Goal: Transaction & Acquisition: Book appointment/travel/reservation

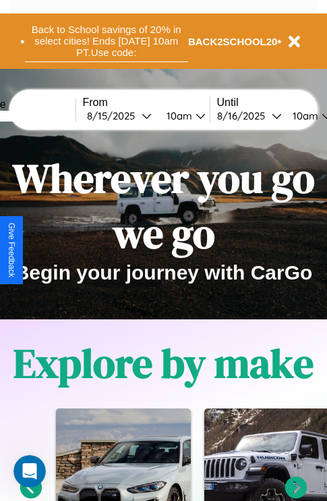
click at [106, 41] on button "Back to School savings of 20% in select cities! Ends [DATE] 10am PT. Use code:" at bounding box center [106, 41] width 163 height 42
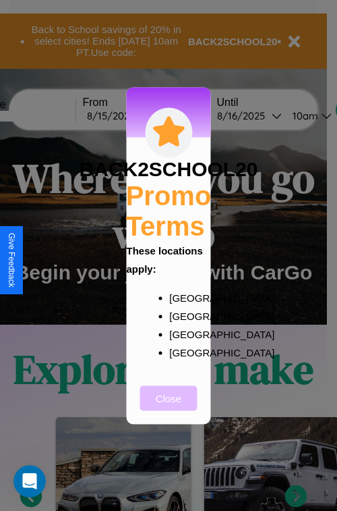
click at [169, 407] on button "Close" at bounding box center [168, 397] width 57 height 25
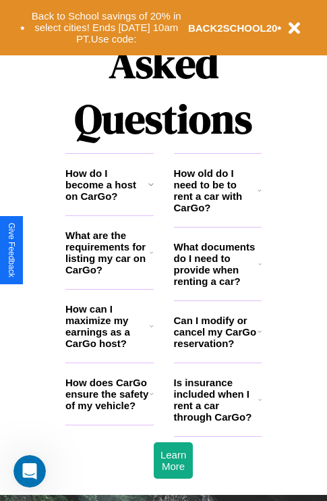
scroll to position [1635, 0]
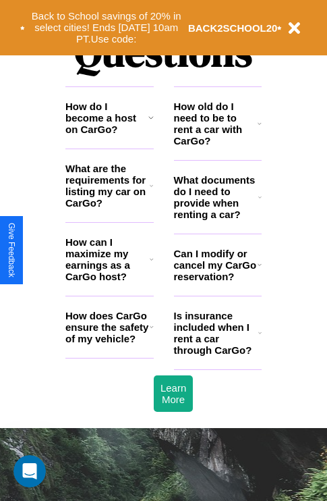
click at [109, 135] on h3 "How do I become a host on CarGo?" at bounding box center [106, 118] width 83 height 34
click at [217, 219] on h3 "What documents do I need to provide when renting a car?" at bounding box center [216, 197] width 85 height 46
click at [109, 135] on h3 "How do I become a host on CarGo?" at bounding box center [106, 118] width 83 height 34
click at [109, 281] on h3 "How can I maximize my earnings as a CarGo host?" at bounding box center [107, 259] width 84 height 46
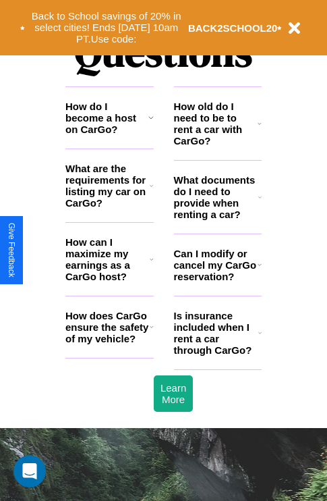
click at [260, 129] on icon at bounding box center [260, 123] width 4 height 11
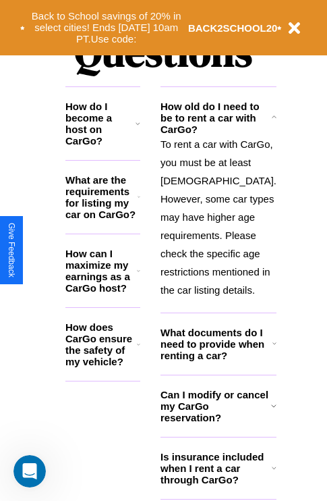
click at [109, 281] on h3 "How can I maximize my earnings as a CarGo host?" at bounding box center [101, 271] width 72 height 46
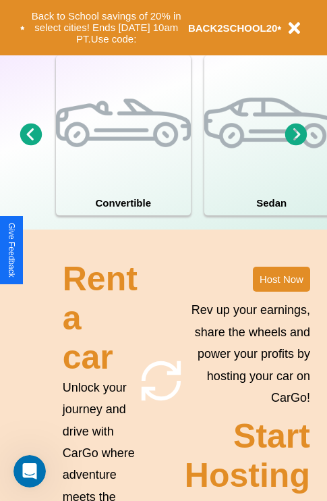
scroll to position [867, 0]
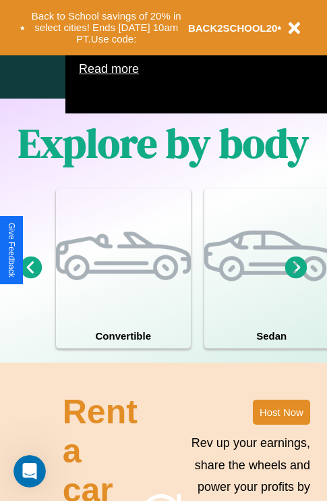
click at [296, 278] on icon at bounding box center [296, 267] width 22 height 22
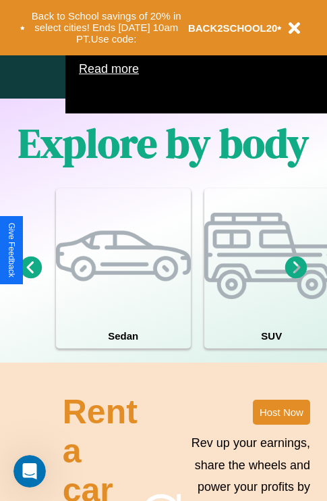
click at [296, 278] on icon at bounding box center [296, 267] width 22 height 22
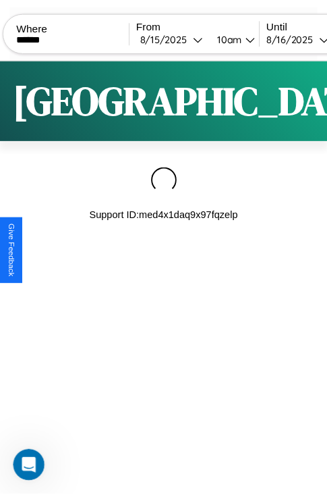
scroll to position [0, 115]
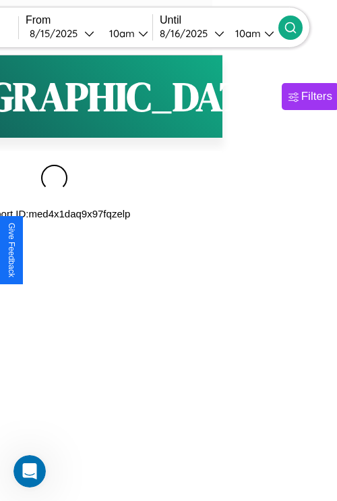
type input "******"
click at [298, 27] on icon at bounding box center [290, 27] width 13 height 13
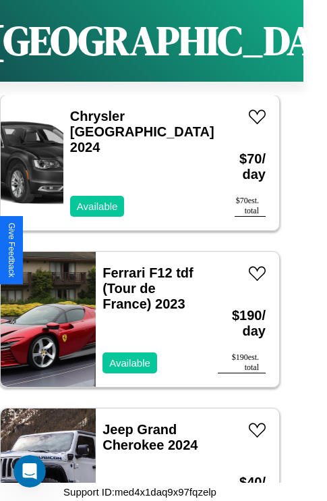
scroll to position [5998, 0]
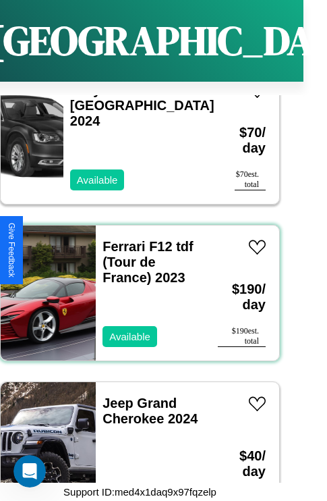
click at [135, 285] on div "Ferrari F12 tdf (Tour de France) 2023 Available" at bounding box center [150, 292] width 109 height 135
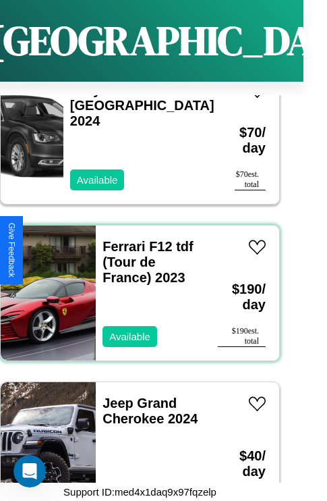
click at [135, 285] on div "Ferrari F12 tdf (Tour de France) 2023 Available" at bounding box center [150, 292] width 109 height 135
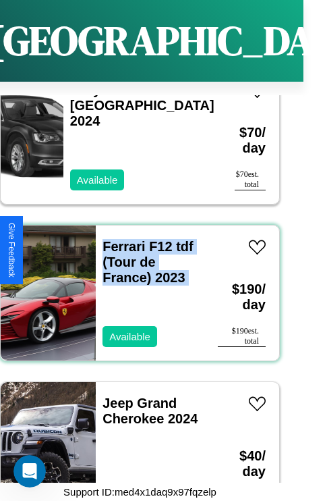
click at [135, 285] on div "Ferrari F12 tdf (Tour de France) 2023 Available" at bounding box center [150, 292] width 109 height 135
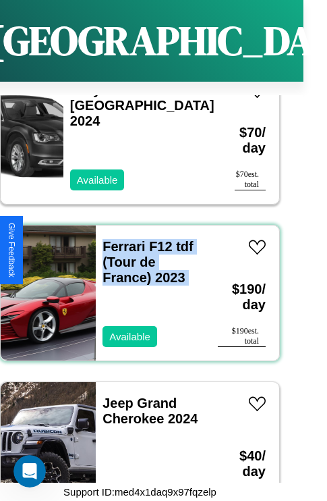
click at [135, 285] on div "Ferrari F12 tdf (Tour de France) 2023 Available" at bounding box center [150, 292] width 109 height 135
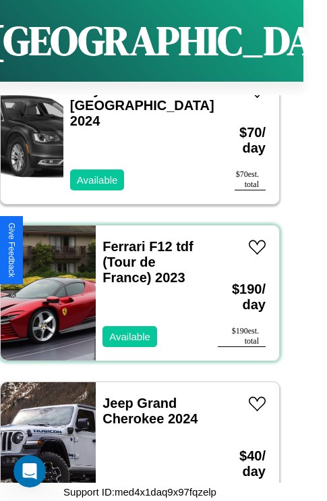
click at [135, 285] on div "Ferrari F12 tdf (Tour de France) 2023 Available" at bounding box center [150, 292] width 109 height 135
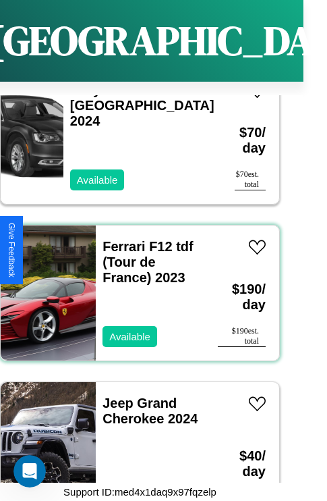
click at [135, 285] on div "Ferrari F12 tdf (Tour de France) 2023 Available" at bounding box center [150, 292] width 109 height 135
click at [119, 239] on link "Ferrari F12 tdf (Tour de France) 2023" at bounding box center [148, 262] width 91 height 46
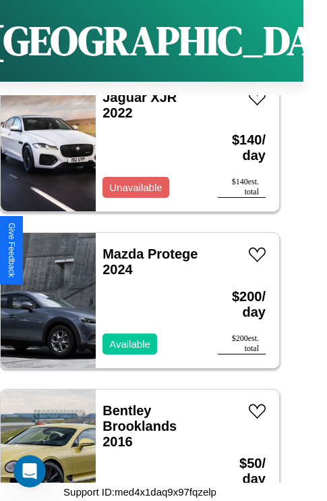
scroll to position [3337, 0]
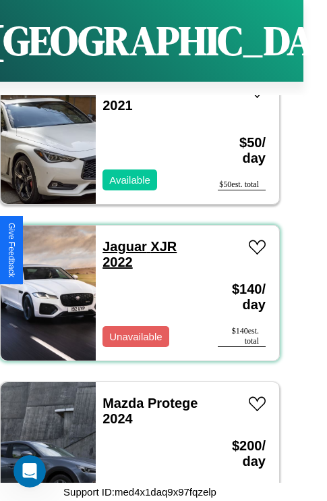
click at [121, 239] on link "Jaguar XJR 2022" at bounding box center [140, 254] width 74 height 30
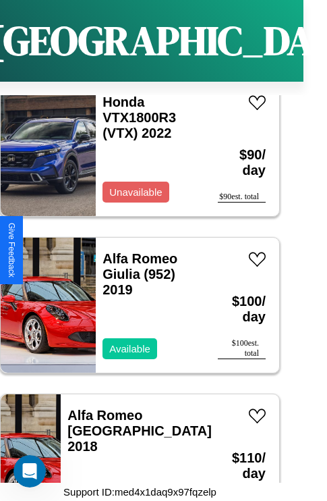
scroll to position [9128, 0]
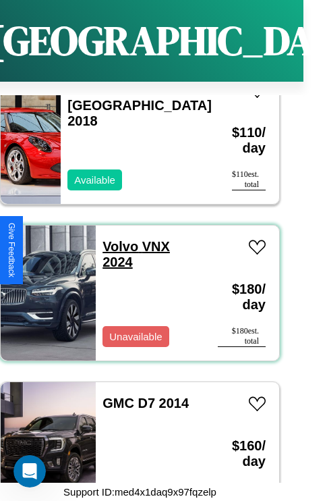
click at [116, 239] on link "Volvo VNX 2024" at bounding box center [136, 254] width 67 height 30
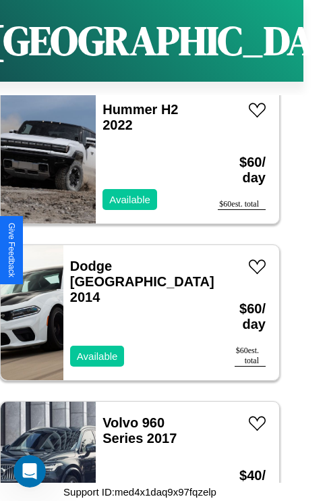
scroll to position [1459, 0]
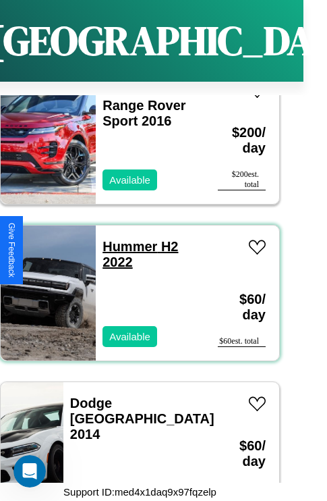
click at [125, 239] on link "Hummer H2 2022" at bounding box center [141, 254] width 76 height 30
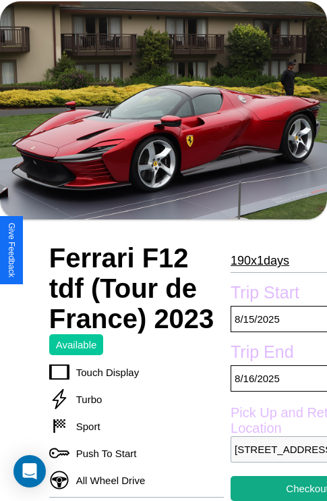
scroll to position [64, 0]
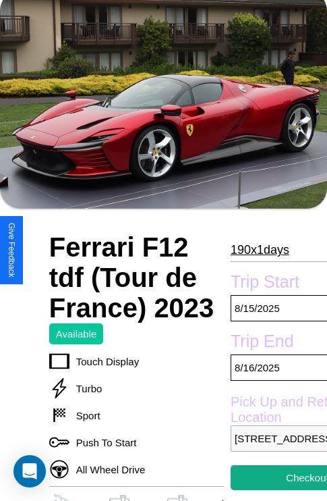
click at [254, 250] on p "190 x 1 days" at bounding box center [260, 250] width 59 height 22
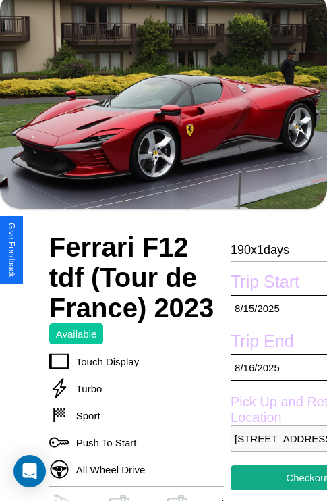
click at [254, 250] on p "190 x 1 days" at bounding box center [260, 250] width 59 height 22
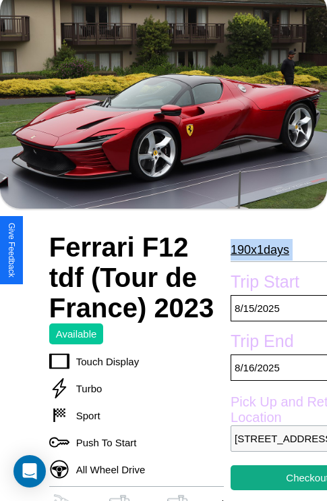
click at [254, 250] on p "190 x 1 days" at bounding box center [260, 250] width 59 height 22
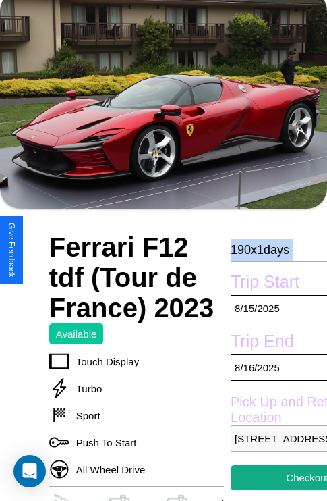
click at [254, 250] on p "190 x 1 days" at bounding box center [260, 250] width 59 height 22
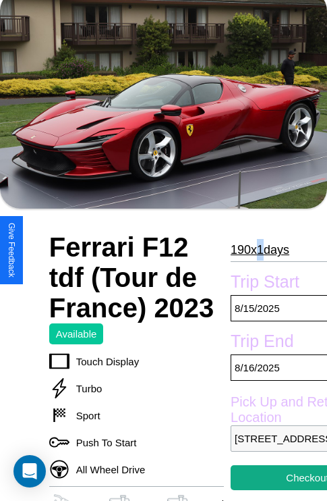
click at [254, 250] on p "190 x 1 days" at bounding box center [260, 250] width 59 height 22
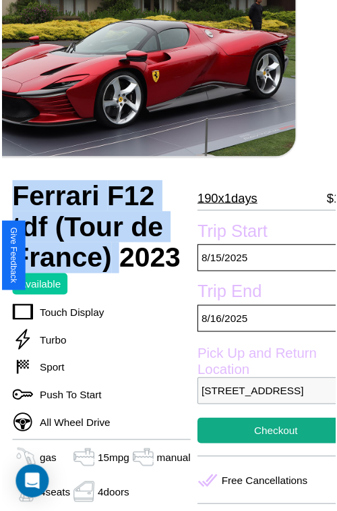
scroll to position [121, 46]
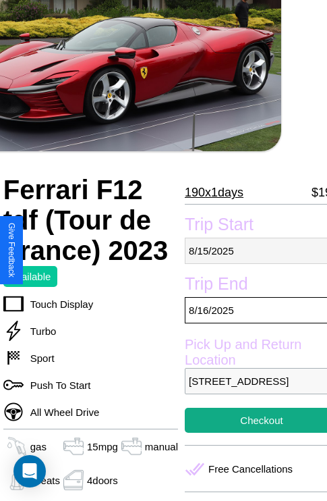
click at [250, 250] on p "8 / 15 / 2025" at bounding box center [262, 250] width 154 height 26
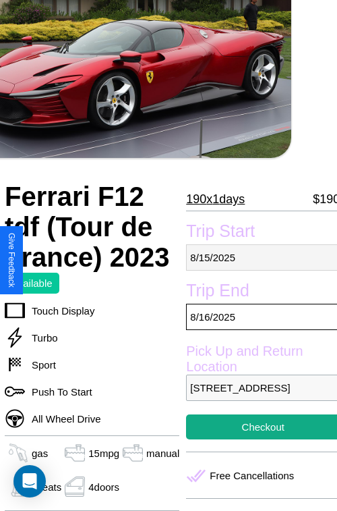
select select "*"
select select "****"
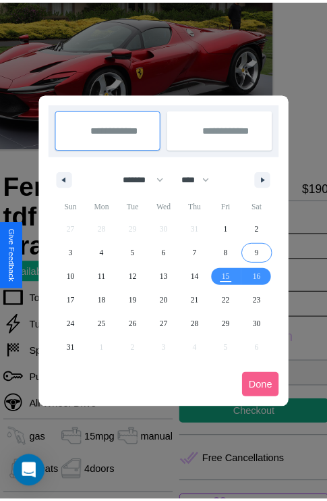
scroll to position [0, 46]
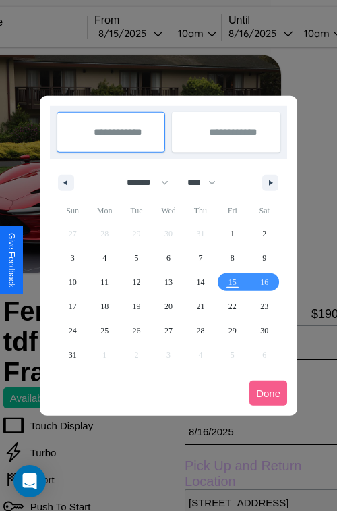
click at [149, 33] on div at bounding box center [168, 255] width 337 height 511
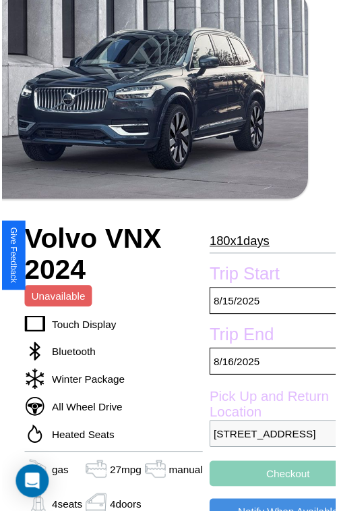
scroll to position [108, 46]
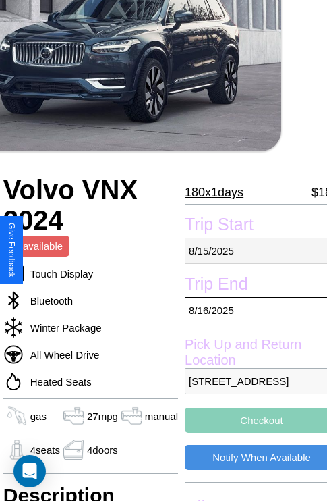
click at [250, 250] on p "[DATE]" at bounding box center [262, 250] width 154 height 26
select select "*"
select select "****"
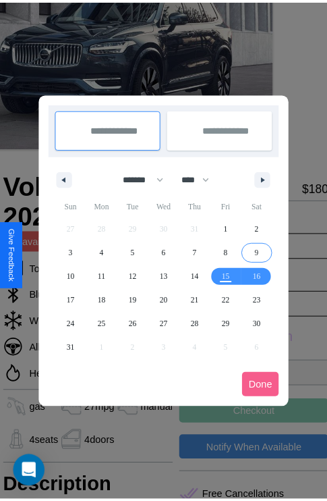
scroll to position [0, 46]
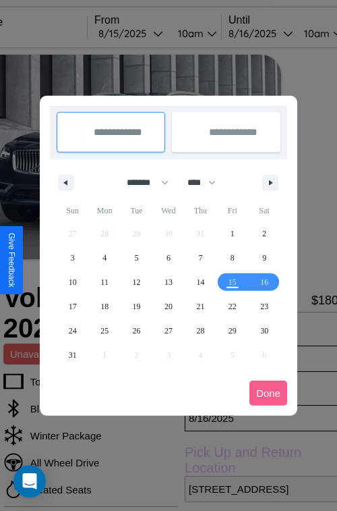
click at [149, 33] on div at bounding box center [168, 255] width 337 height 511
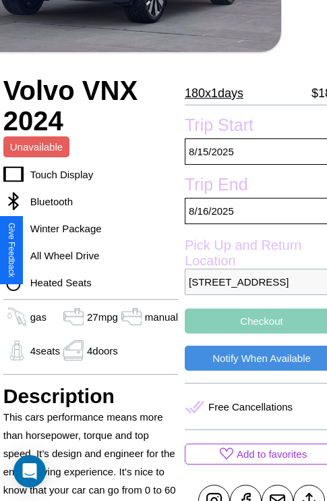
scroll to position [295, 46]
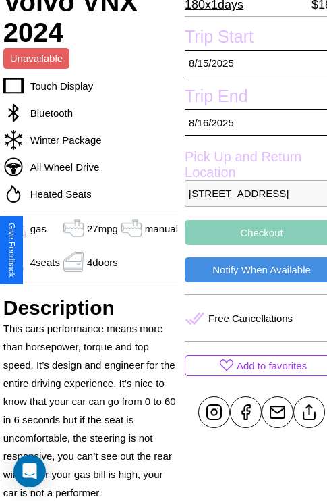
click at [250, 245] on button "Checkout" at bounding box center [262, 232] width 154 height 25
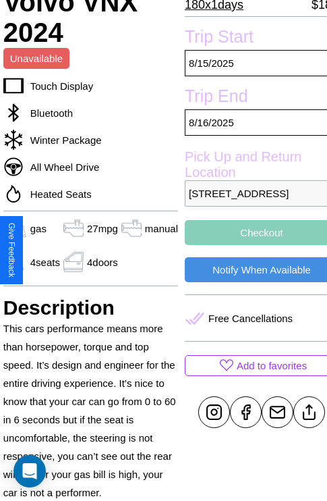
click at [250, 245] on button "Checkout" at bounding box center [262, 232] width 154 height 25
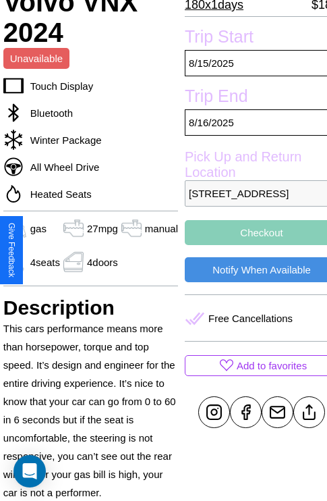
click at [250, 245] on button "Checkout" at bounding box center [262, 232] width 154 height 25
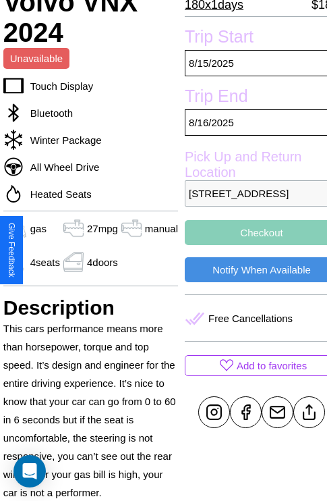
click at [250, 245] on button "Checkout" at bounding box center [262, 232] width 154 height 25
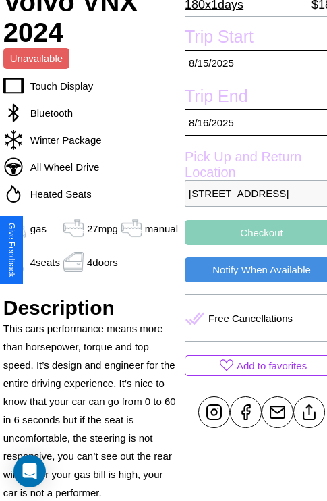
click at [250, 245] on button "Checkout" at bounding box center [262, 232] width 154 height 25
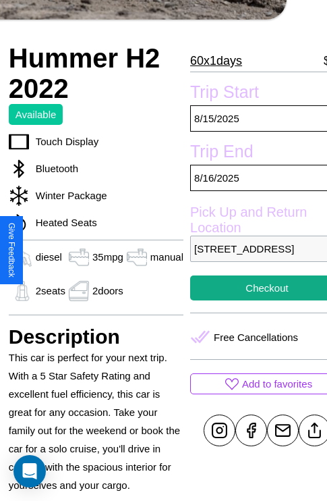
scroll to position [336, 49]
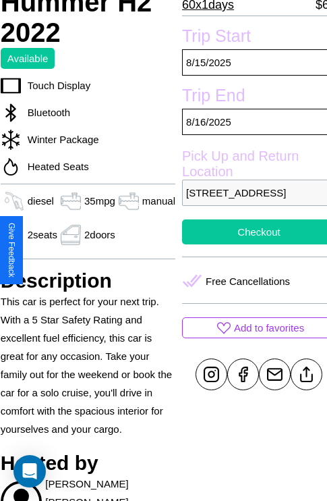
click at [250, 244] on button "Checkout" at bounding box center [259, 231] width 154 height 25
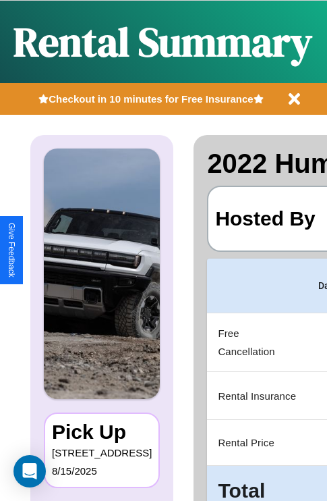
scroll to position [0, 255]
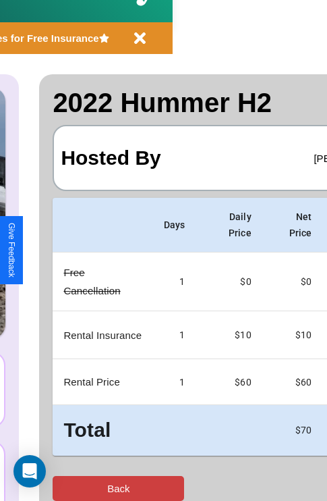
click at [65, 488] on button "Back" at bounding box center [119, 488] width 132 height 25
